Goal: Information Seeking & Learning: Learn about a topic

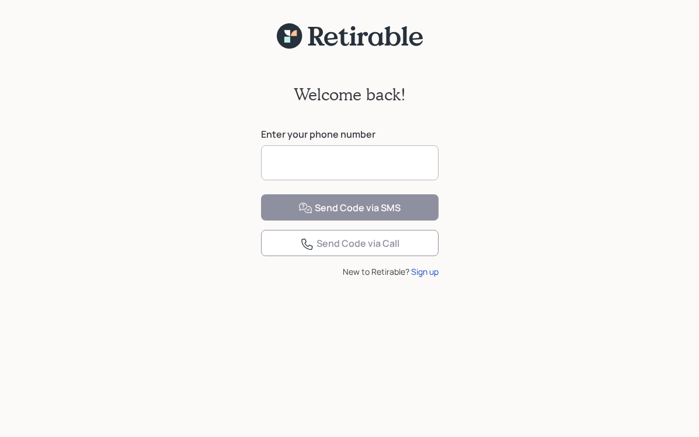
click at [358, 152] on input at bounding box center [349, 162] width 177 height 35
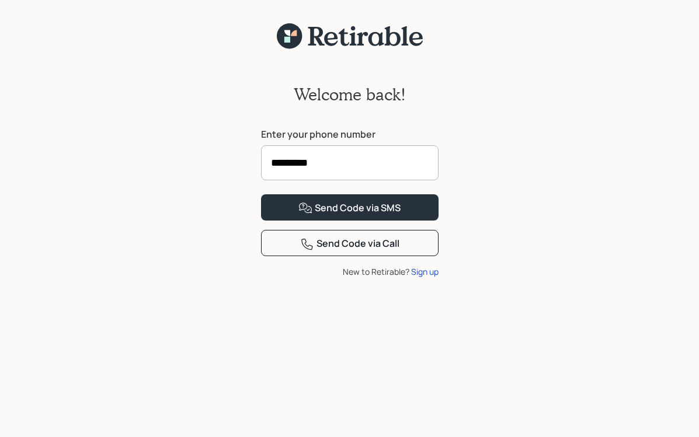
type input "**********"
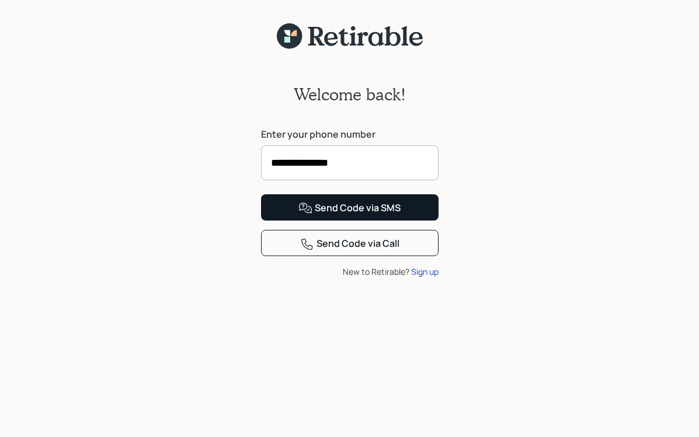
click at [350, 215] on div "Send Code via SMS" at bounding box center [349, 208] width 102 height 14
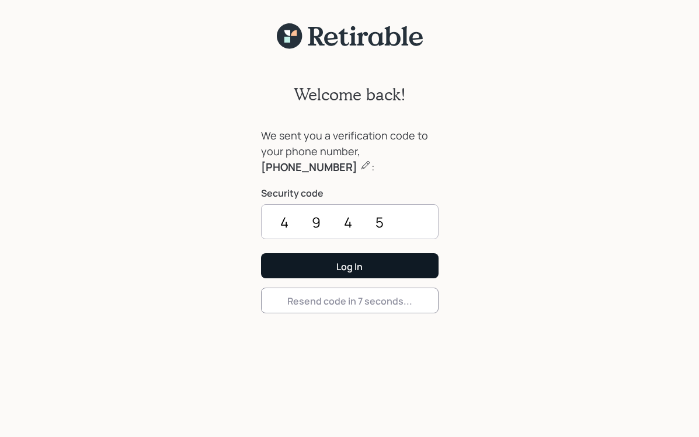
type input "4945"
click at [349, 266] on button "Log In" at bounding box center [349, 265] width 177 height 25
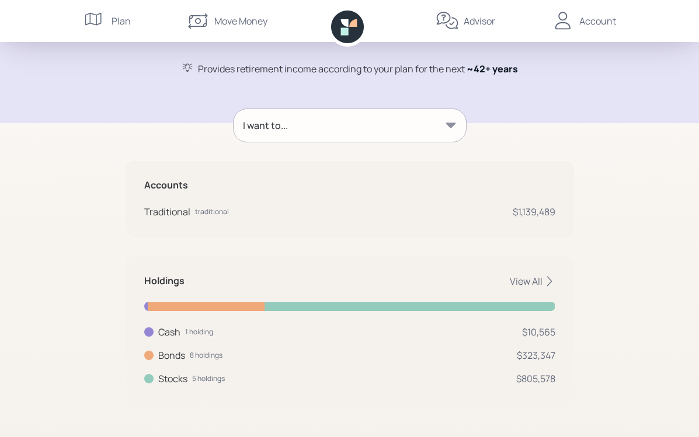
scroll to position [104, 0]
click at [449, 129] on icon at bounding box center [451, 126] width 12 height 12
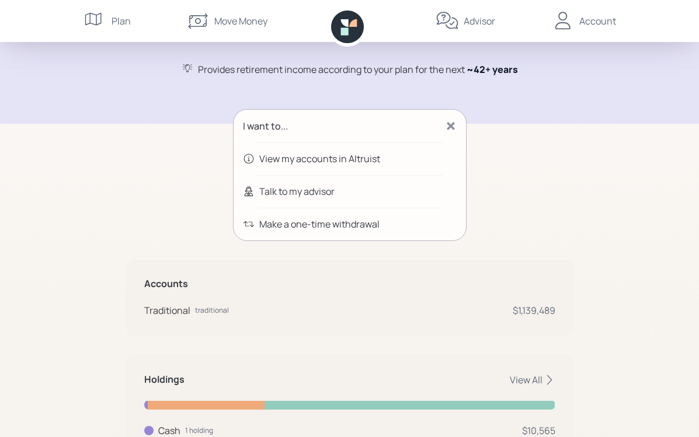
click at [519, 181] on div "I want to... View my accounts in Altruist Talk to my advisor Make a one-time wi…" at bounding box center [349, 306] width 448 height 394
click at [375, 329] on div "Accounts Traditional traditional $1,139,489" at bounding box center [349, 298] width 448 height 76
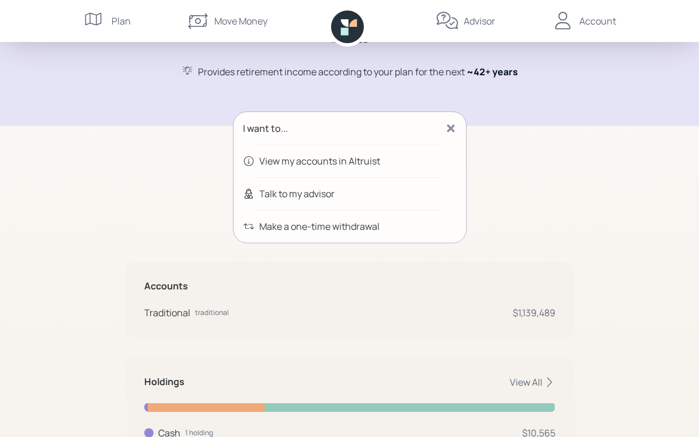
click at [117, 23] on div "Plan" at bounding box center [120, 21] width 19 height 14
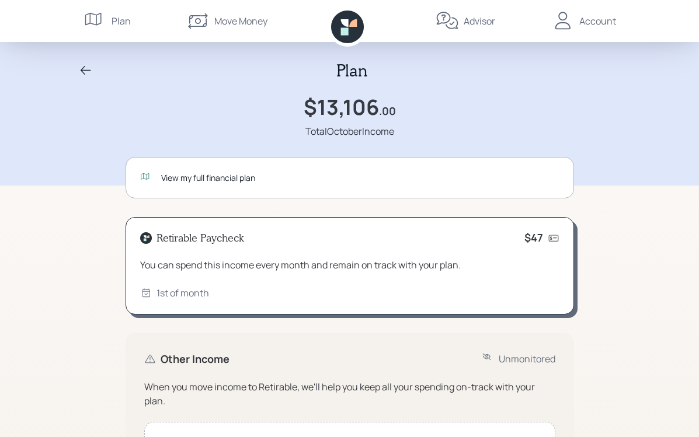
click at [198, 183] on div "View my full financial plan" at bounding box center [349, 177] width 448 height 41
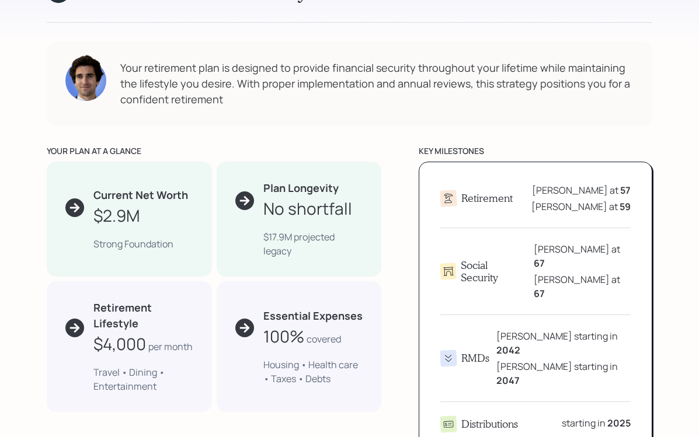
scroll to position [549, 0]
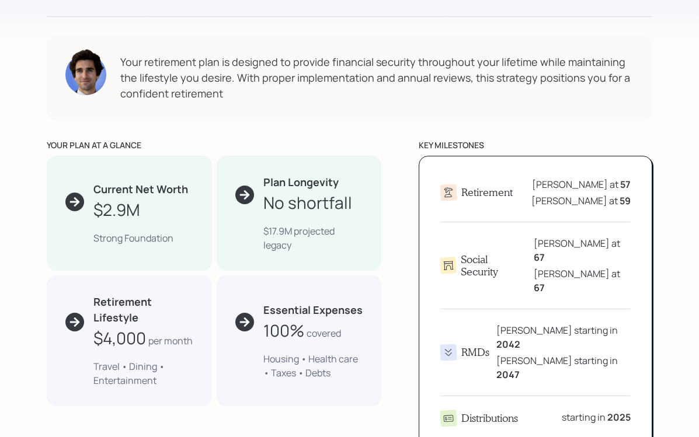
click at [448, 347] on icon at bounding box center [448, 353] width 12 height 12
click at [470, 346] on h4 "RMDs" at bounding box center [475, 352] width 28 height 13
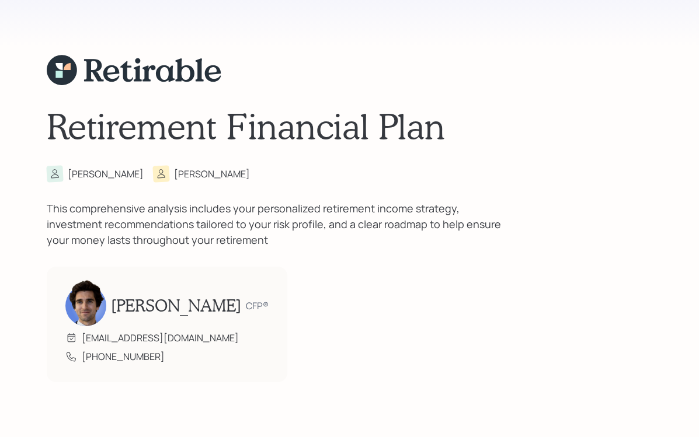
scroll to position [0, 0]
click at [174, 175] on div "[PERSON_NAME]" at bounding box center [212, 174] width 76 height 14
click at [83, 176] on div "[PERSON_NAME]" at bounding box center [106, 174] width 76 height 14
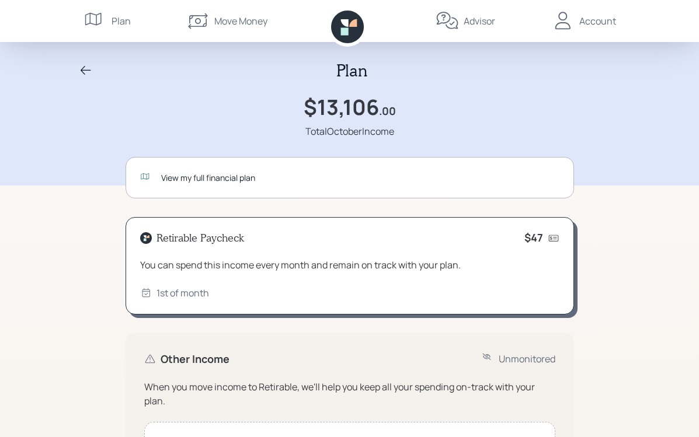
click at [601, 23] on div "Account" at bounding box center [597, 21] width 37 height 14
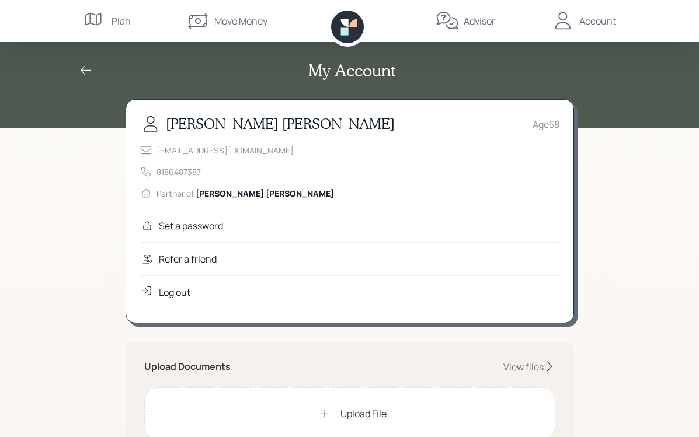
click at [280, 300] on div "Log out" at bounding box center [349, 291] width 419 height 33
